Goal: Find specific page/section: Find specific page/section

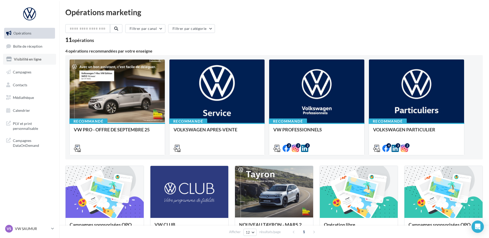
click at [39, 62] on link "Visibilité en ligne" at bounding box center [29, 59] width 53 height 11
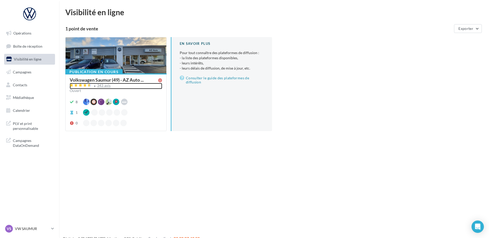
click at [106, 88] on div "343 avis" at bounding box center [116, 86] width 93 height 6
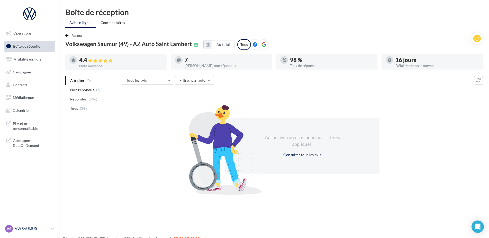
click at [35, 226] on div "VS VW SAUMUR vw-sau-tar" at bounding box center [27, 229] width 44 height 8
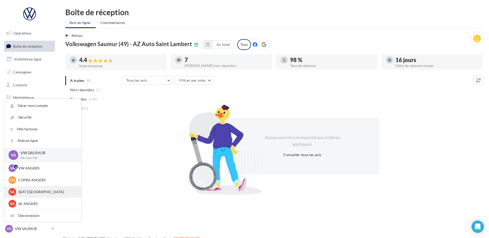
scroll to position [26, 0]
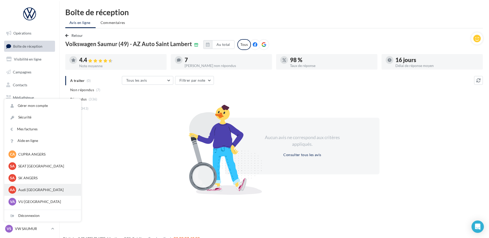
click at [39, 189] on p "Audi [GEOGRAPHIC_DATA]" at bounding box center [46, 189] width 57 height 5
